Goal: Navigation & Orientation: Find specific page/section

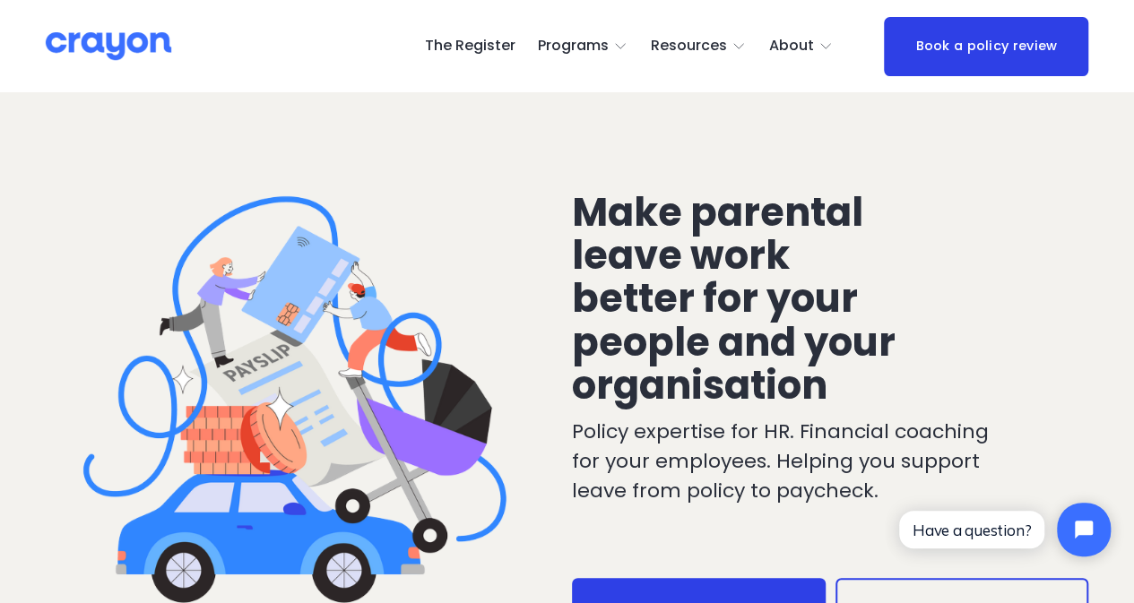
click at [692, 46] on span "Resources" at bounding box center [689, 46] width 76 height 26
click at [0, 0] on span "Parent Hub" at bounding box center [0, 0] width 0 height 0
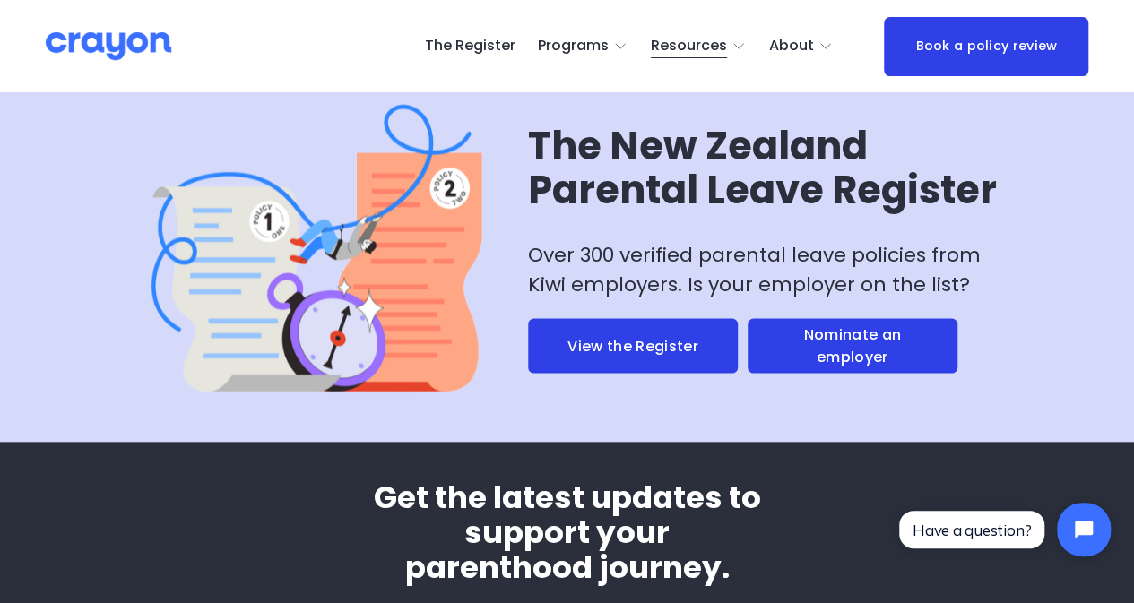
scroll to position [4932, 0]
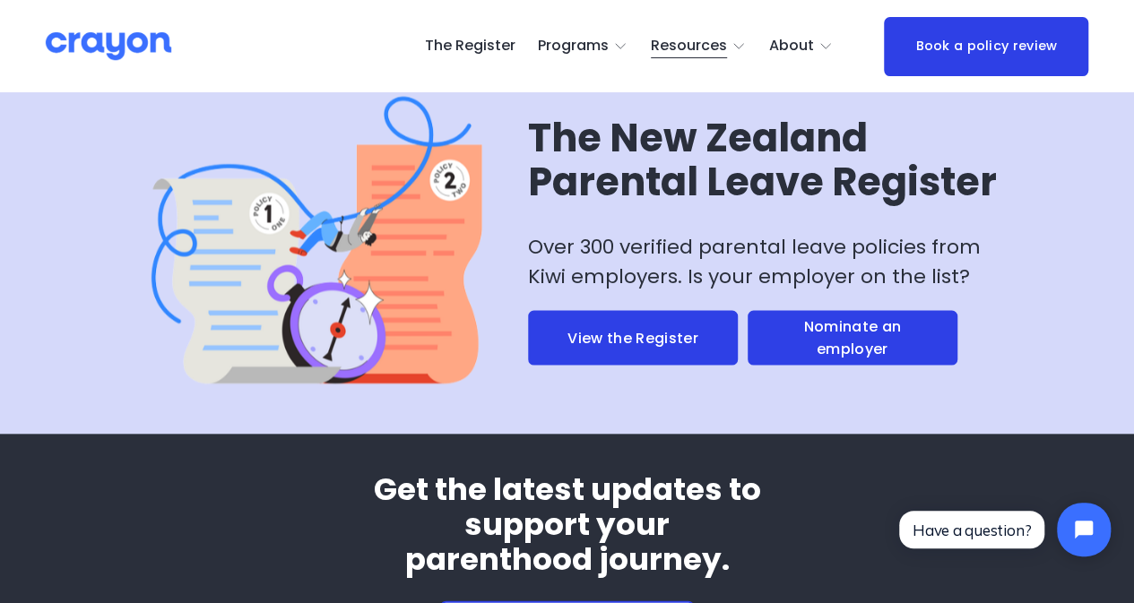
click at [645, 365] on link "View the Register" at bounding box center [633, 337] width 210 height 55
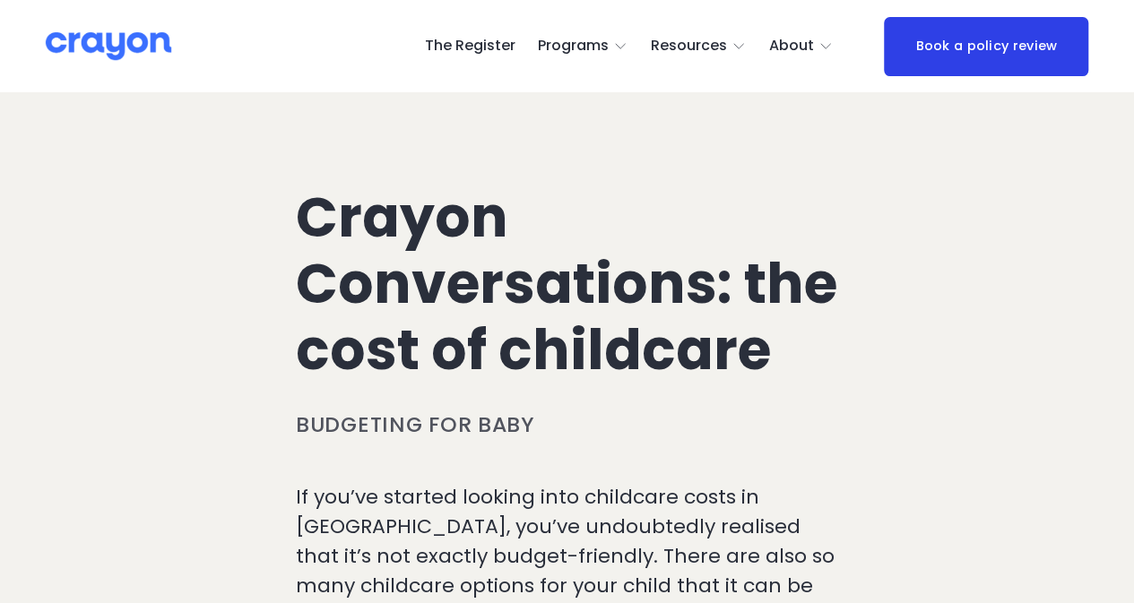
click at [794, 60] on link "About" at bounding box center [801, 46] width 65 height 29
click at [0, 0] on span "About Us" at bounding box center [0, 0] width 0 height 0
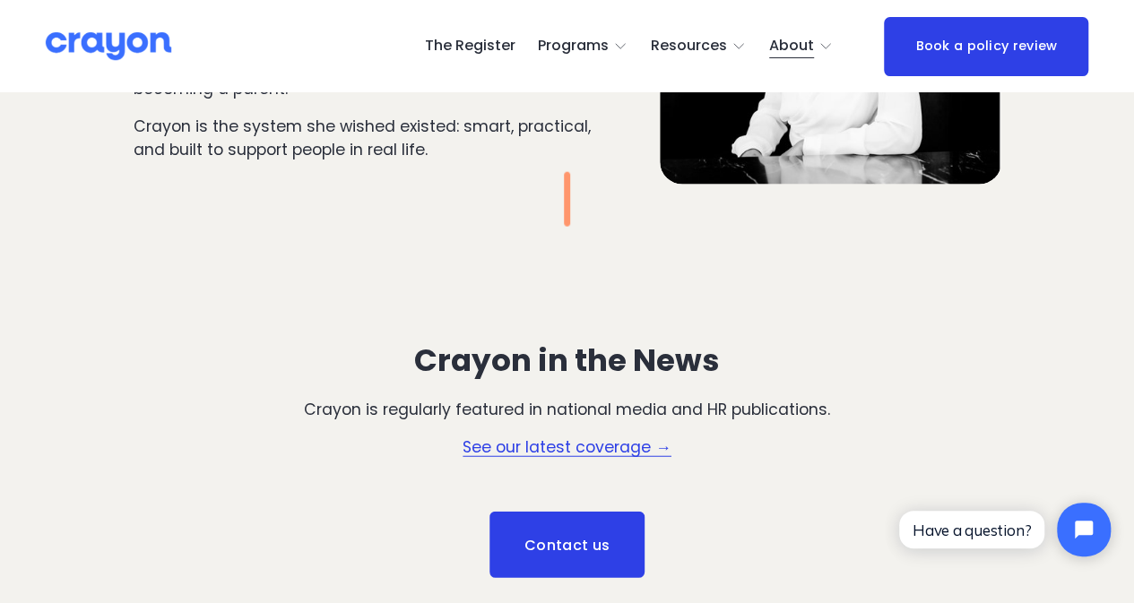
scroll to position [2331, 0]
